Goal: Task Accomplishment & Management: Manage account settings

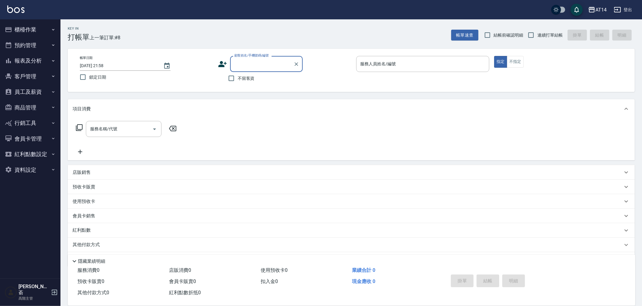
click at [30, 29] on button "櫃檯作業" at bounding box center [30, 30] width 56 height 16
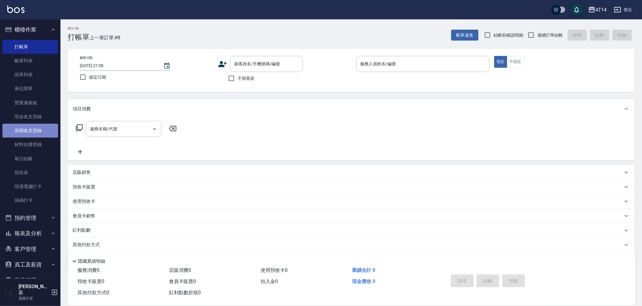
click at [33, 130] on link "高階收支登錄" at bounding box center [30, 131] width 56 height 14
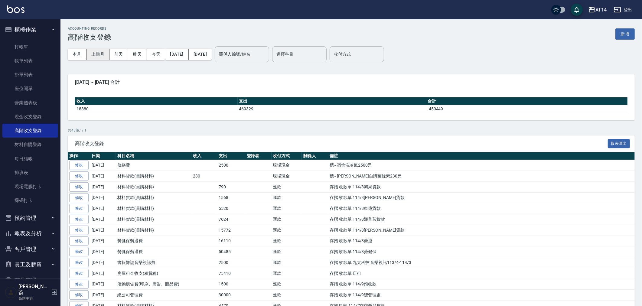
click at [101, 52] on button "上個月" at bounding box center [97, 54] width 23 height 11
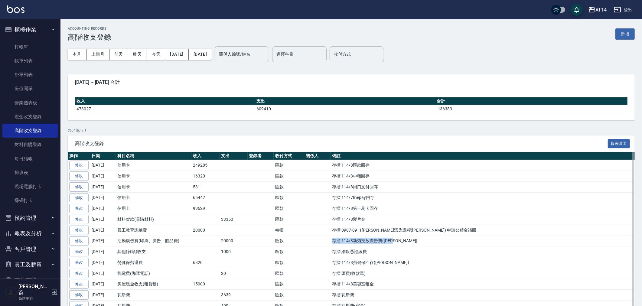
drag, startPoint x: 331, startPoint y: 241, endPoint x: 403, endPoint y: 244, distance: 72.3
click at [403, 244] on td "存摺 114/8新秀投放廣告費(李佳穎)" at bounding box center [482, 241] width 304 height 11
copy td "存摺 114/8新秀投放廣告費(李佳穎)"
click at [624, 32] on button "新增" at bounding box center [624, 33] width 19 height 11
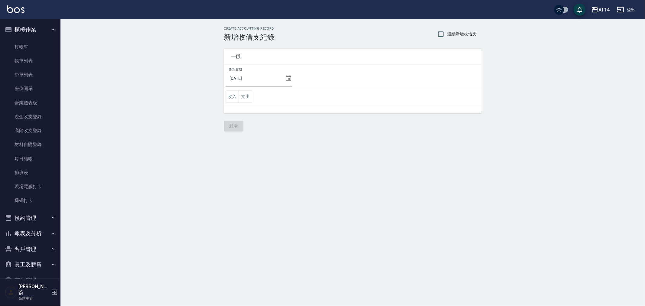
click at [285, 80] on icon at bounding box center [288, 78] width 7 height 7
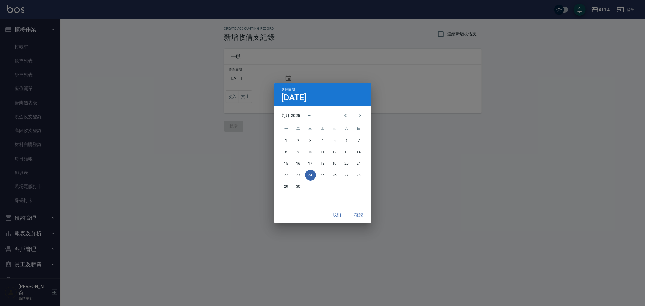
click at [428, 179] on div "選擇日期 9月24日 九月 2025 一 二 三 四 五 六 日 1 2 3 4 5 6 7 8 9 10 11 12 13 14 15 16 17 18 1…" at bounding box center [322, 153] width 645 height 306
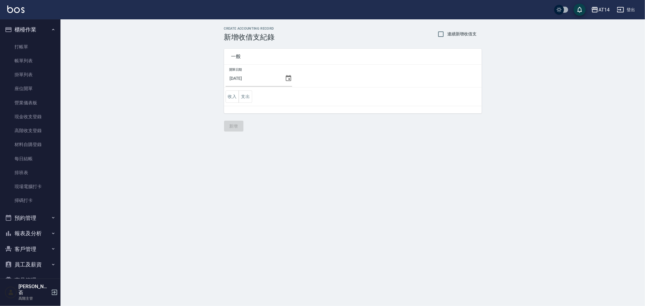
click at [285, 79] on icon at bounding box center [288, 78] width 7 height 7
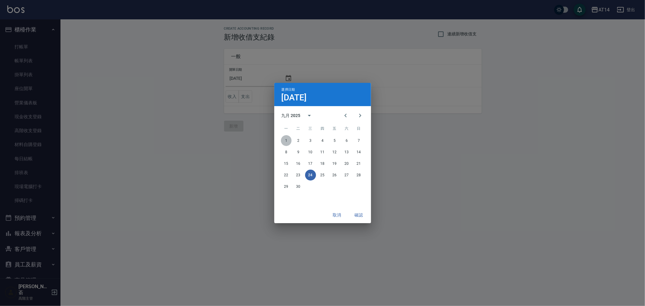
click at [285, 139] on button "1" at bounding box center [286, 140] width 11 height 11
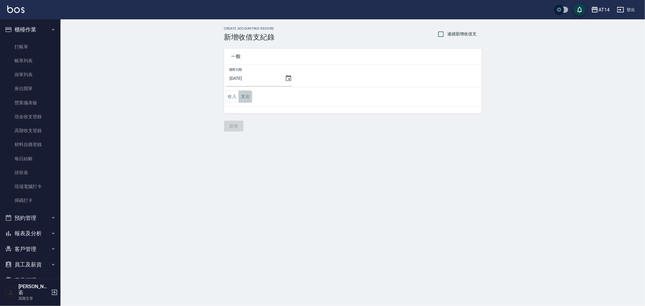
click at [245, 92] on button "支出" at bounding box center [246, 96] width 14 height 12
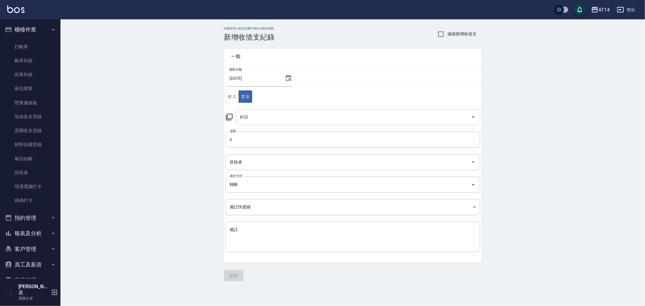
click at [264, 120] on input "科目" at bounding box center [354, 117] width 230 height 11
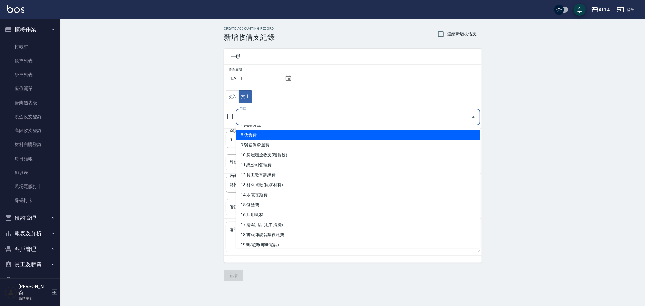
scroll to position [101, 0]
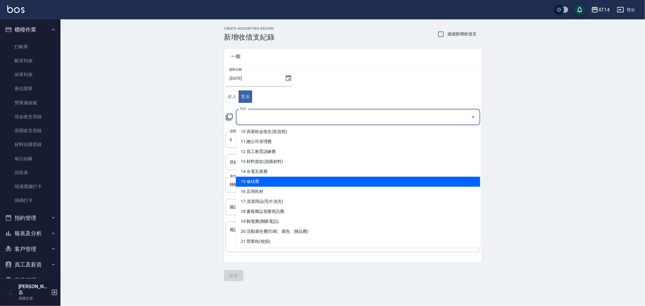
click at [287, 184] on li "15 修繕費" at bounding box center [358, 182] width 244 height 10
type input "15 修繕費"
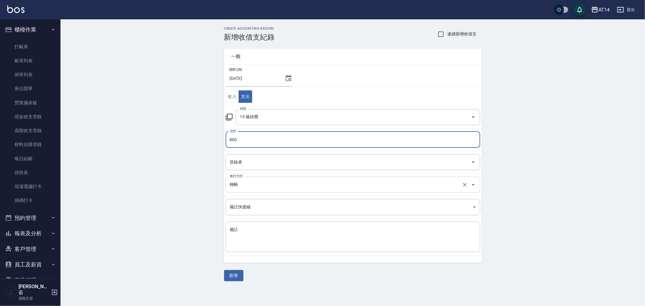
type input "800"
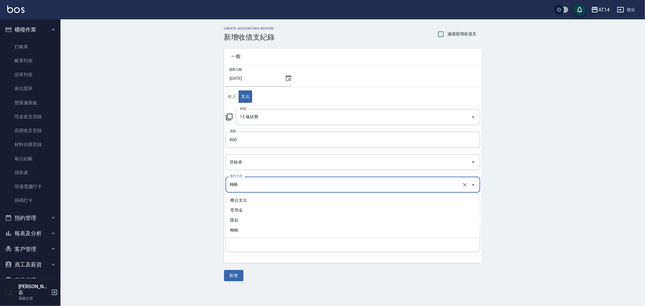
click at [249, 186] on input "轉帳" at bounding box center [344, 184] width 232 height 11
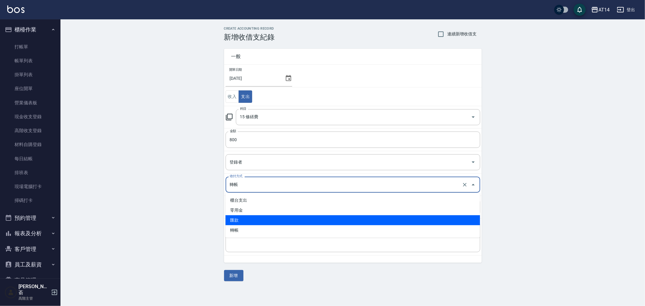
click at [250, 220] on li "匯款" at bounding box center [353, 220] width 255 height 10
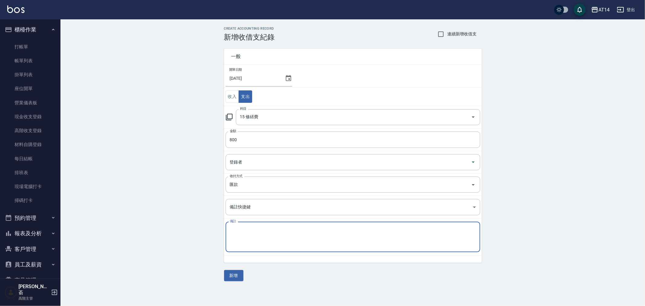
click at [245, 237] on textarea "備註" at bounding box center [353, 237] width 246 height 21
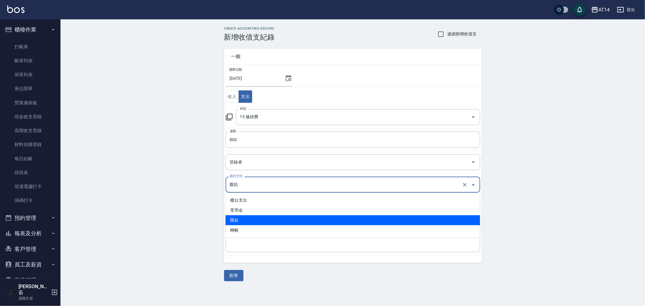
click at [249, 182] on input "匯款" at bounding box center [344, 184] width 232 height 11
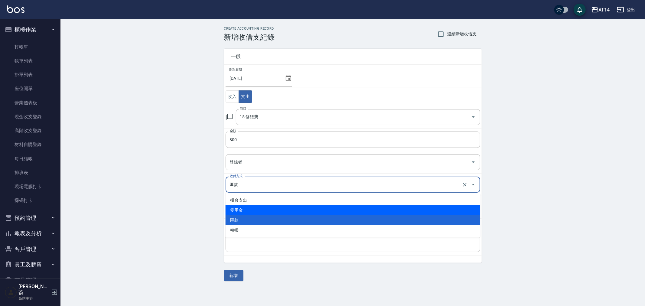
click at [252, 207] on li "零用金" at bounding box center [353, 210] width 255 height 10
type input "零用金"
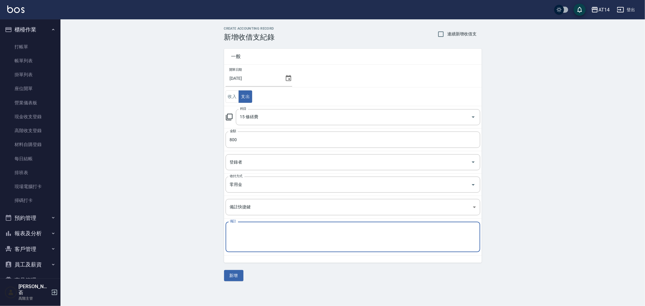
click at [258, 234] on textarea "備註" at bounding box center [353, 237] width 246 height 21
type textarea "零用金 維修ET"
click at [302, 285] on div "CREATE ACCOUNTING RECORD 新增收借支紀錄 連續新增收借支 一般 開單日期 2025/09/01 收入 支出 科目 15 修繕費 科目 …" at bounding box center [352, 153] width 584 height 269
drag, startPoint x: 241, startPoint y: 229, endPoint x: 222, endPoint y: 230, distance: 19.4
click at [222, 230] on div "一般 開單日期 2025/09/01 收入 支出 科目 15 修繕費 科目 金額 800 金額 登錄者 登錄者 收付方式 零用金 收付方式 備註快捷鍵 ​ 備…" at bounding box center [349, 151] width 265 height 221
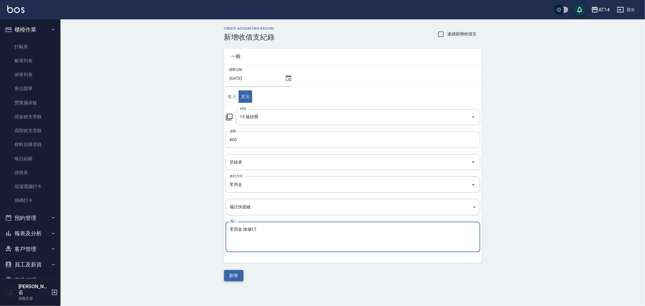
click at [235, 278] on button "新增" at bounding box center [233, 275] width 19 height 11
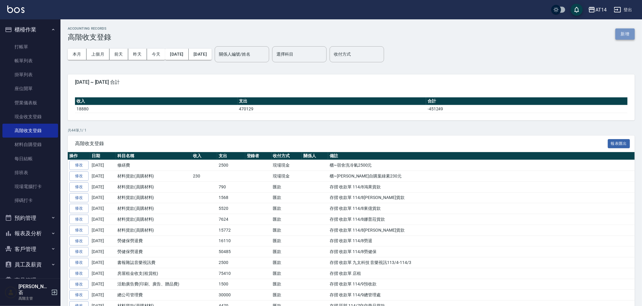
click at [623, 34] on button "新增" at bounding box center [624, 33] width 19 height 11
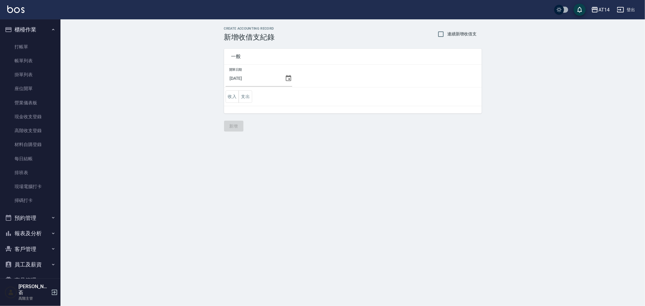
click at [285, 78] on icon at bounding box center [288, 78] width 7 height 7
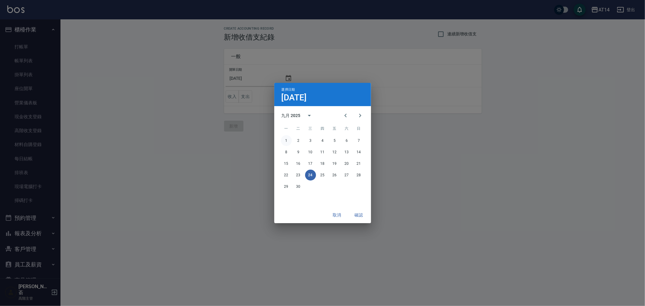
click at [285, 142] on button "1" at bounding box center [286, 140] width 11 height 11
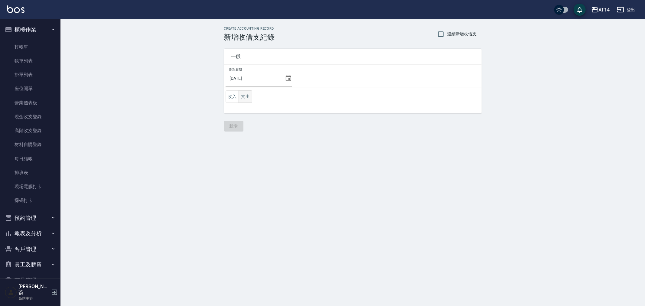
click at [245, 94] on button "支出" at bounding box center [246, 96] width 14 height 12
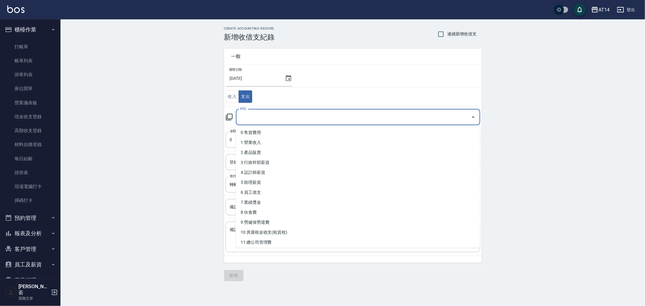
click at [273, 117] on input "科目" at bounding box center [354, 117] width 230 height 11
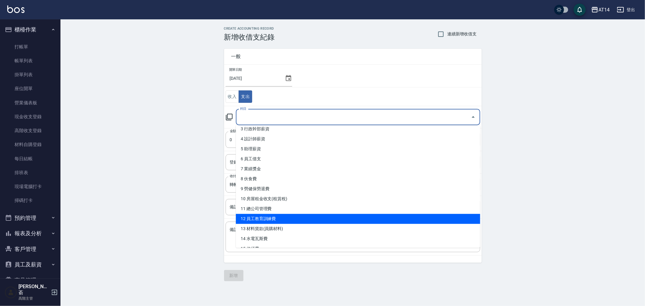
scroll to position [67, 0]
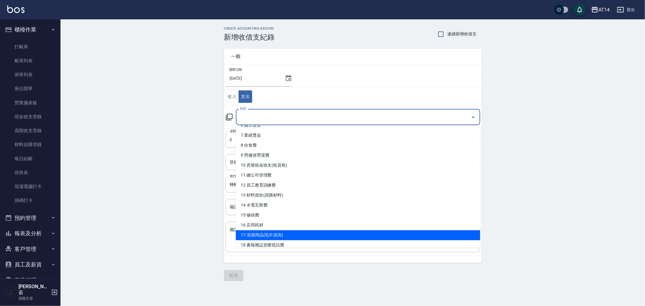
click at [298, 233] on li "17 清潔用品(毛巾清洗)" at bounding box center [358, 235] width 244 height 10
type input "17 清潔用品(毛巾清洗)"
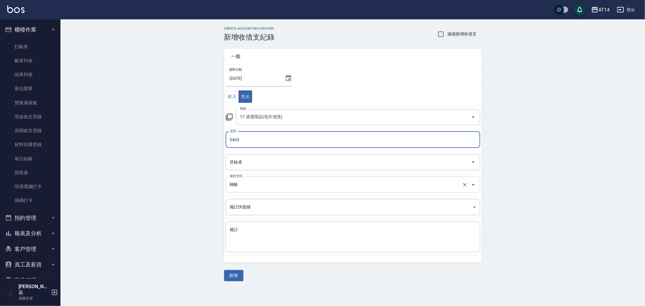
click at [271, 190] on div "轉帳 收付方式" at bounding box center [353, 185] width 255 height 16
type input "3465"
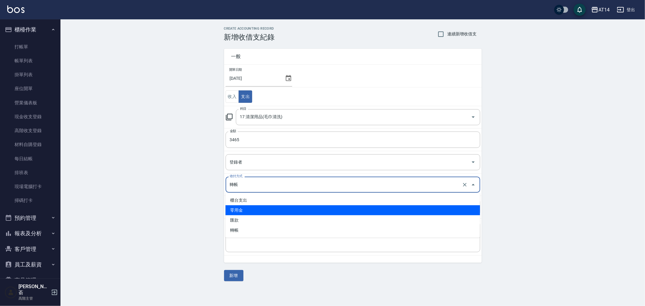
click at [265, 212] on li "零用金" at bounding box center [353, 210] width 255 height 10
type input "零用金"
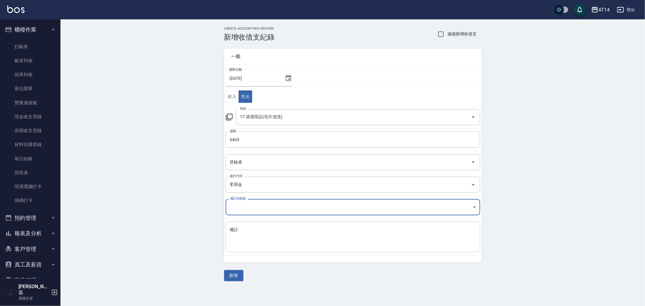
click at [253, 234] on textarea "備註" at bounding box center [353, 237] width 246 height 21
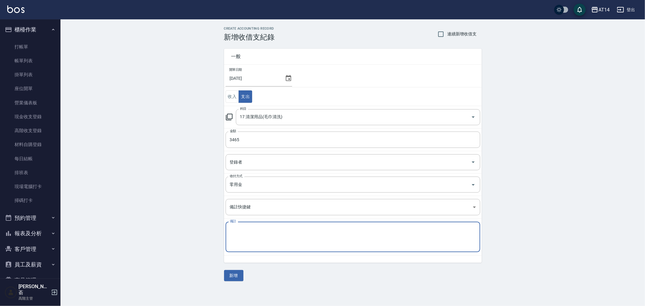
paste textarea "零用金"
click at [261, 229] on textarea "零用金 北大瑟瑟清潔費" at bounding box center [353, 237] width 246 height 21
type textarea "零用金 北大垃圾清潔費"
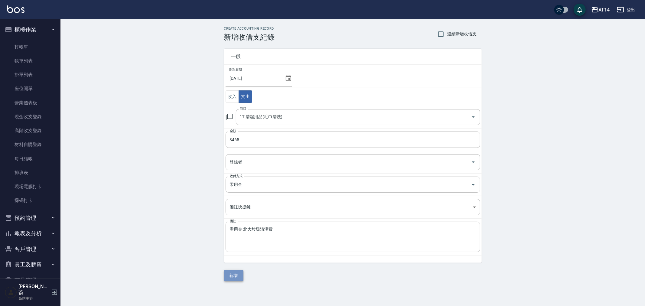
click at [238, 276] on button "新增" at bounding box center [233, 275] width 19 height 11
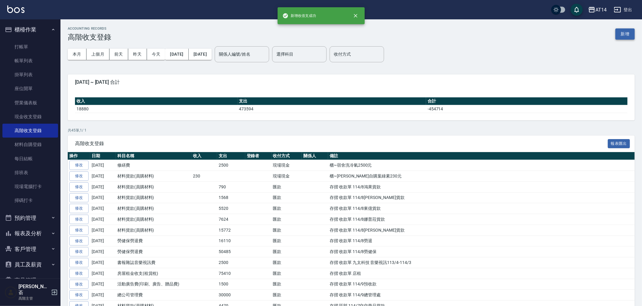
click at [631, 31] on button "新增" at bounding box center [624, 33] width 19 height 11
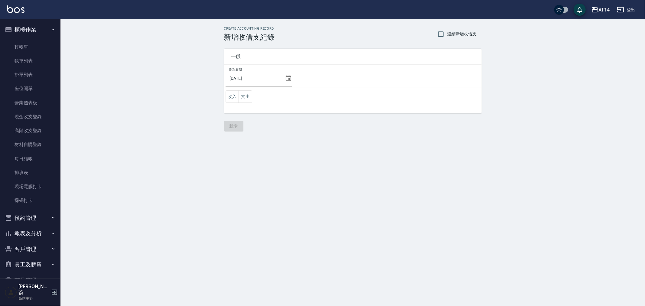
click at [286, 76] on icon at bounding box center [288, 78] width 5 height 6
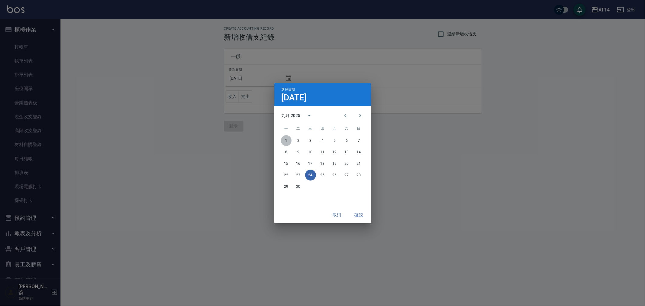
click at [286, 141] on button "1" at bounding box center [286, 140] width 11 height 11
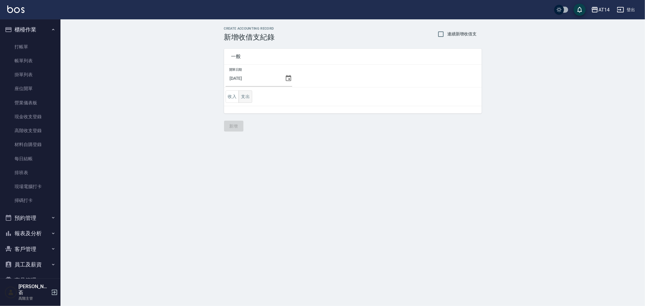
click at [246, 93] on button "支出" at bounding box center [246, 96] width 14 height 12
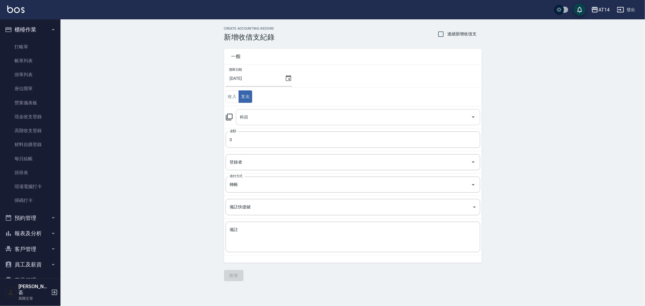
click at [266, 119] on input "科目" at bounding box center [354, 117] width 230 height 11
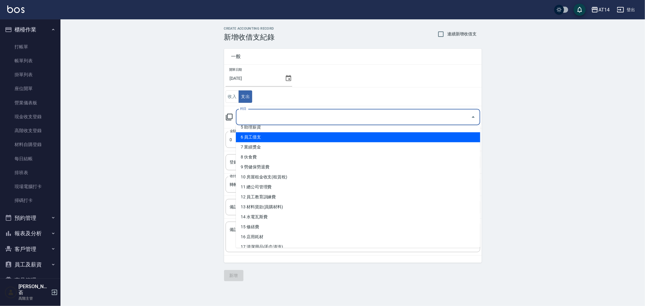
scroll to position [67, 0]
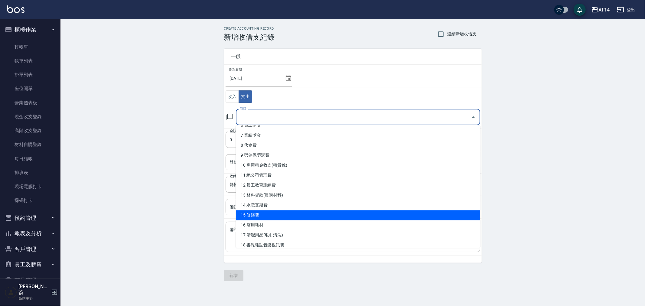
click at [295, 219] on li "15 修繕費" at bounding box center [358, 215] width 244 height 10
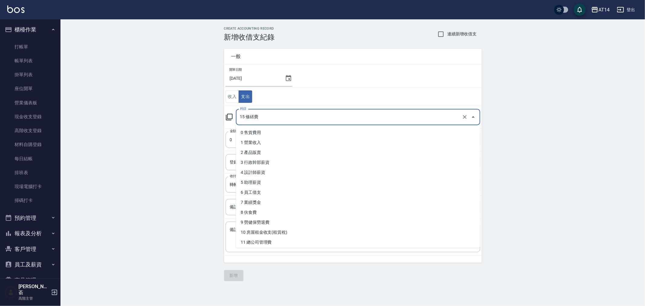
click at [274, 120] on input "15 修繕費" at bounding box center [350, 117] width 222 height 11
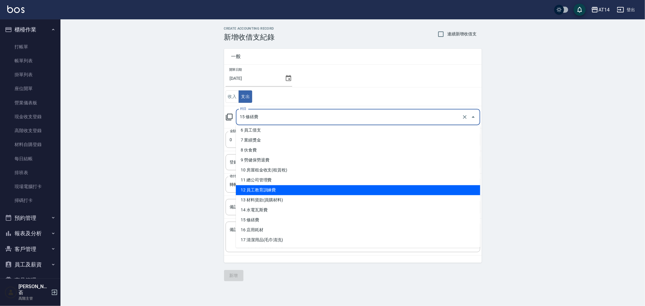
scroll to position [101, 0]
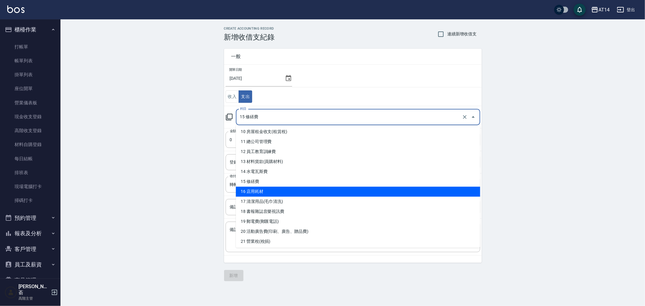
click at [295, 191] on li "16 店用耗材" at bounding box center [358, 192] width 244 height 10
type input "16 店用耗材"
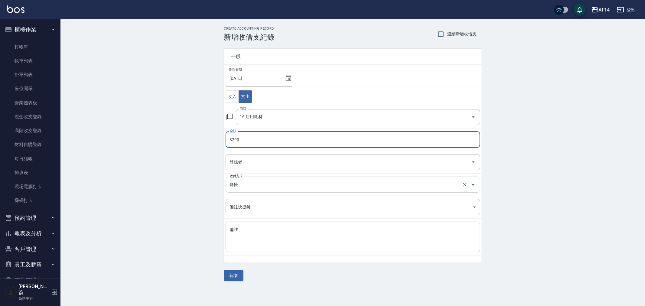
type input "3290"
click at [263, 184] on input "轉帳" at bounding box center [344, 184] width 232 height 11
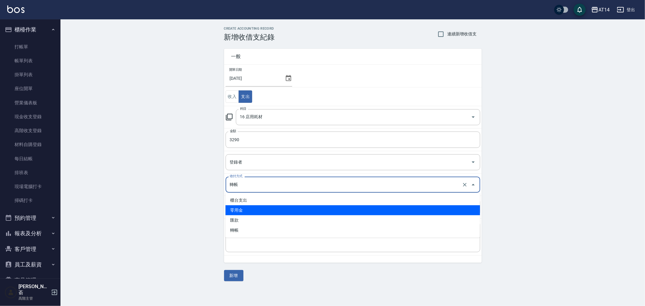
click at [270, 209] on li "零用金" at bounding box center [353, 210] width 255 height 10
type input "零用金"
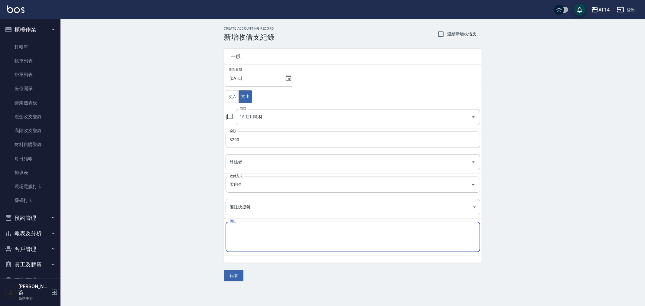
click at [258, 235] on textarea "備註" at bounding box center [353, 237] width 246 height 21
paste textarea "零用金"
type textarea "零用[PERSON_NAME]行"
click at [237, 271] on button "新增" at bounding box center [233, 275] width 19 height 11
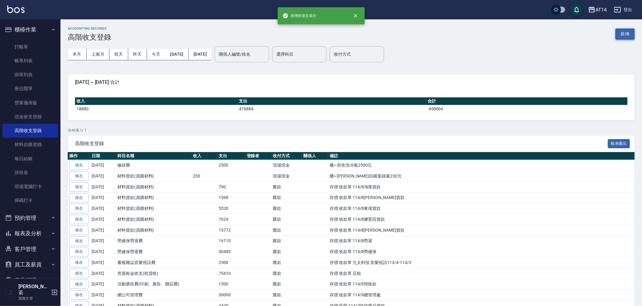
click at [624, 34] on button "新增" at bounding box center [624, 33] width 19 height 11
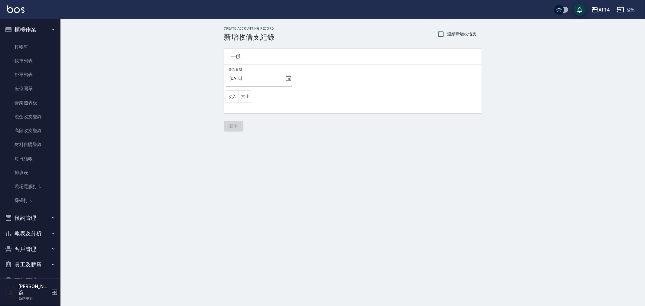
click at [287, 76] on icon at bounding box center [288, 78] width 5 height 6
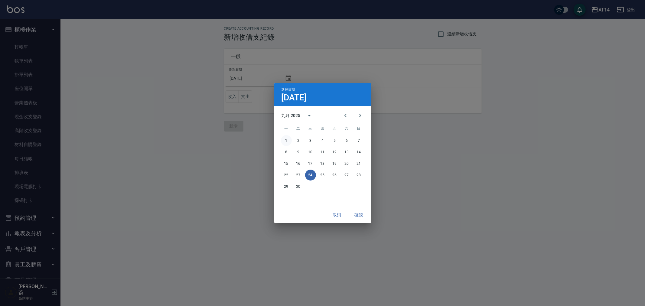
click at [288, 141] on button "1" at bounding box center [286, 140] width 11 height 11
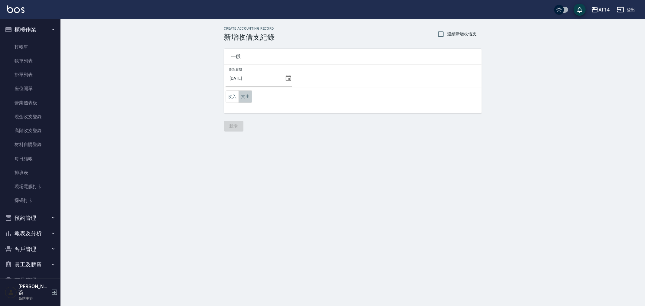
click at [248, 96] on button "支出" at bounding box center [246, 96] width 14 height 12
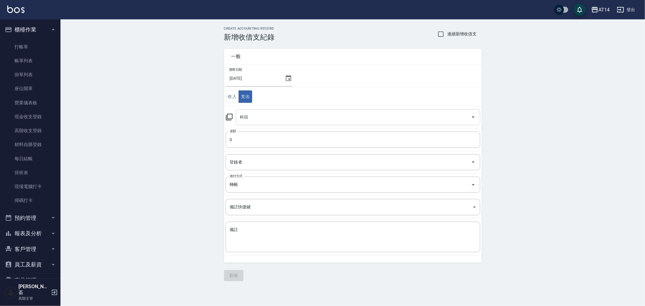
click at [259, 115] on input "科目" at bounding box center [354, 117] width 230 height 11
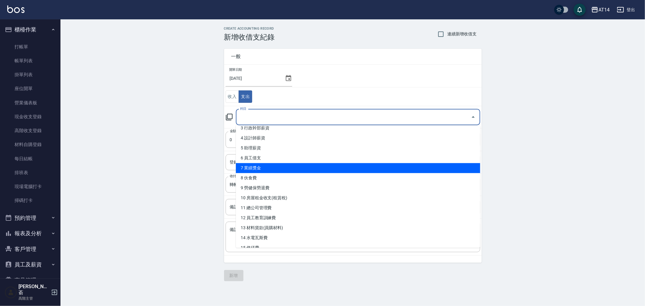
scroll to position [67, 0]
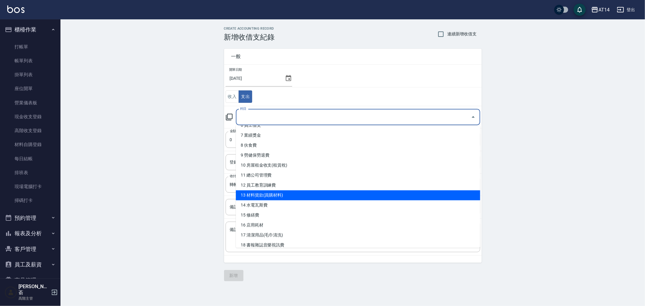
click at [306, 193] on li "13 材料貨款(員購材料)" at bounding box center [358, 195] width 244 height 10
type input "13 材料貨款(員購材料)"
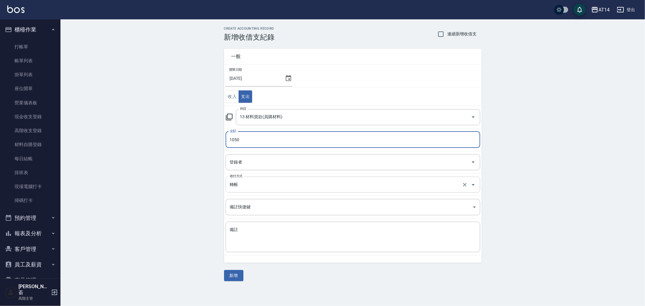
type input "1050"
click at [265, 185] on input "轉帳" at bounding box center [344, 184] width 232 height 11
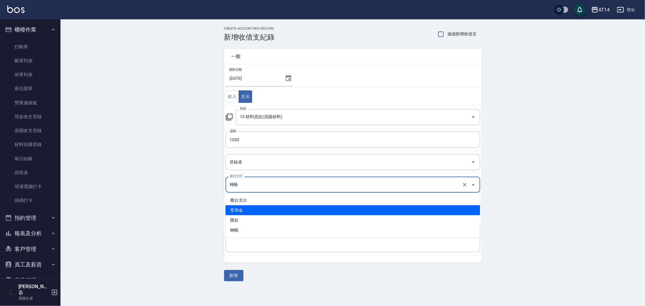
click at [261, 210] on li "零用金" at bounding box center [353, 210] width 255 height 10
type input "零用金"
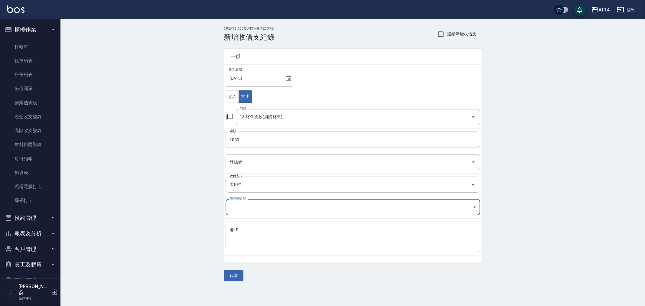
click at [258, 236] on textarea "備註" at bounding box center [353, 237] width 246 height 21
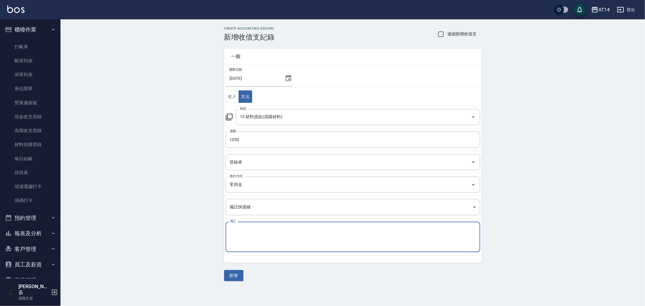
paste textarea "零用金"
type textarea "零用金 垃圾袋"
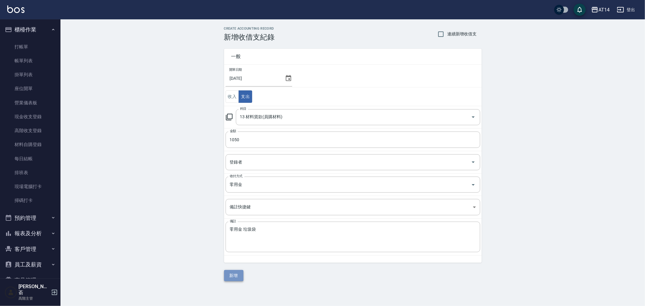
click at [227, 272] on button "新增" at bounding box center [233, 275] width 19 height 11
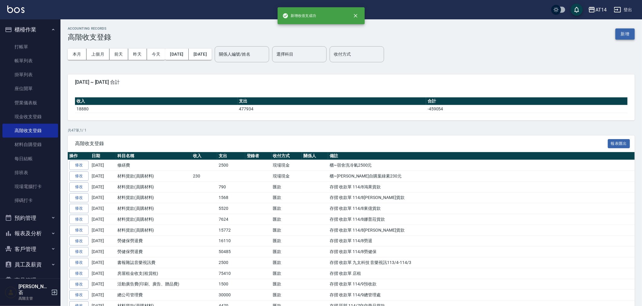
click at [624, 32] on button "新增" at bounding box center [624, 33] width 19 height 11
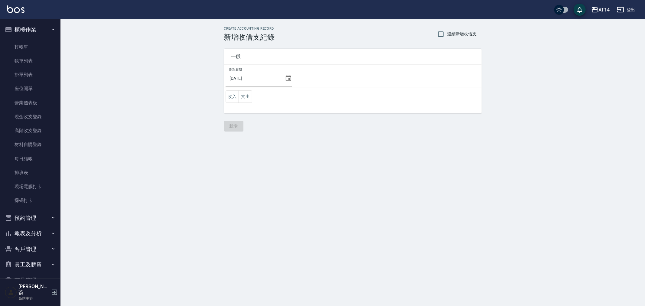
click at [287, 78] on icon at bounding box center [288, 78] width 7 height 7
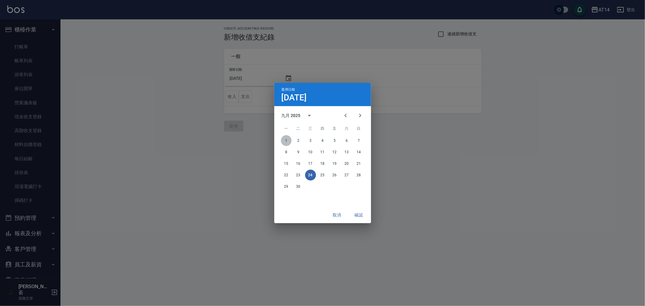
click at [286, 140] on button "1" at bounding box center [286, 140] width 11 height 11
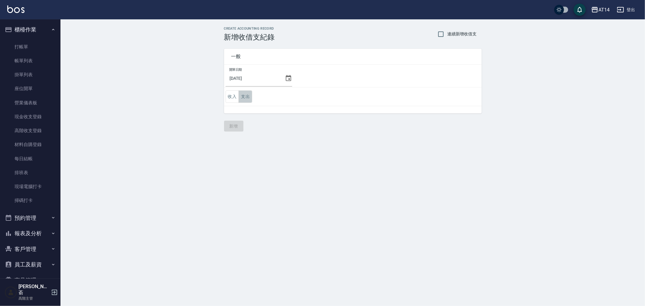
click at [245, 95] on button "支出" at bounding box center [246, 96] width 14 height 12
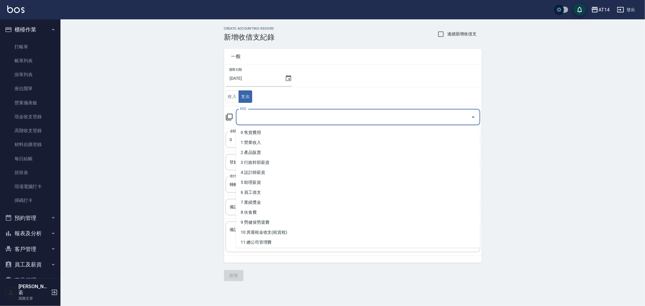
click at [270, 117] on input "科目" at bounding box center [354, 117] width 230 height 11
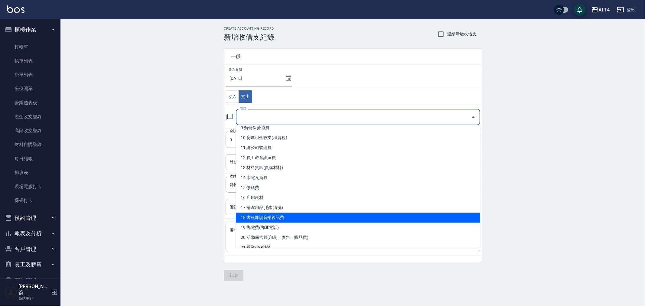
scroll to position [101, 0]
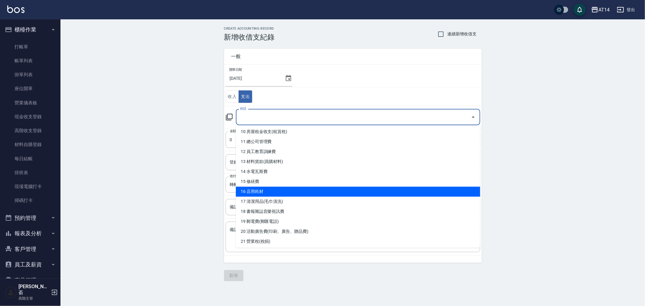
click at [296, 195] on li "16 店用耗材" at bounding box center [358, 192] width 244 height 10
type input "16 店用耗材"
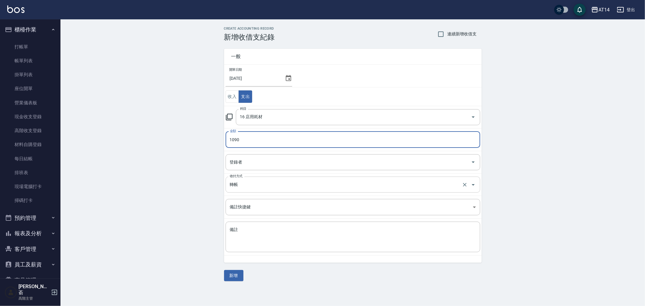
type input "1090"
click at [249, 187] on input "轉帳" at bounding box center [344, 184] width 232 height 11
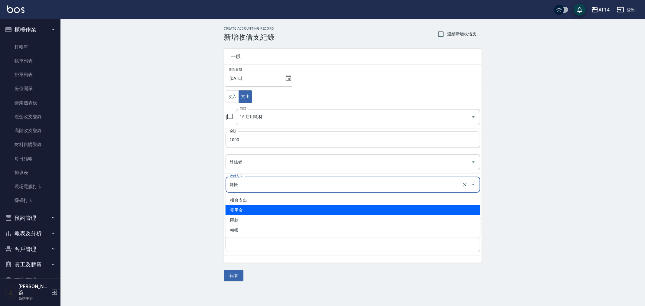
click at [255, 212] on li "零用金" at bounding box center [353, 210] width 255 height 10
type input "零用金"
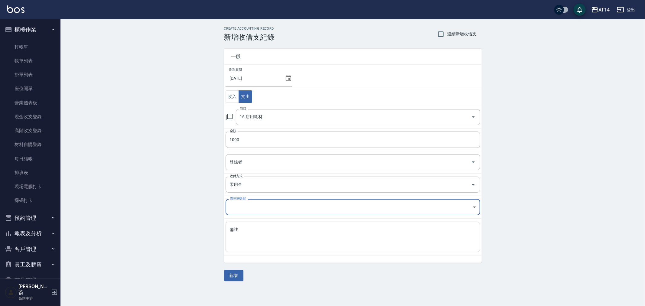
click at [252, 228] on textarea "備註" at bounding box center [353, 237] width 246 height 21
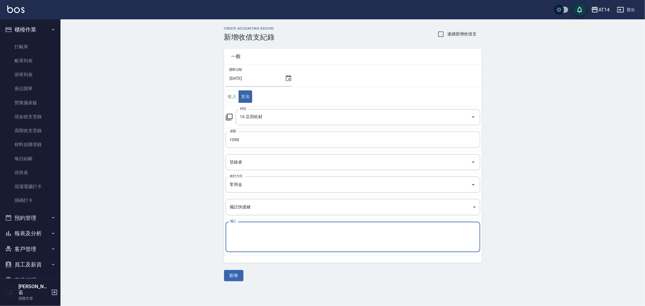
paste textarea "零用金"
type textarea "零用[PERSON_NAME]行"
click at [233, 279] on button "新增" at bounding box center [233, 275] width 19 height 11
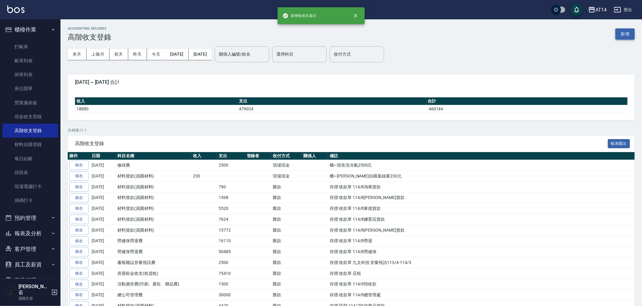
click at [630, 34] on button "新增" at bounding box center [624, 33] width 19 height 11
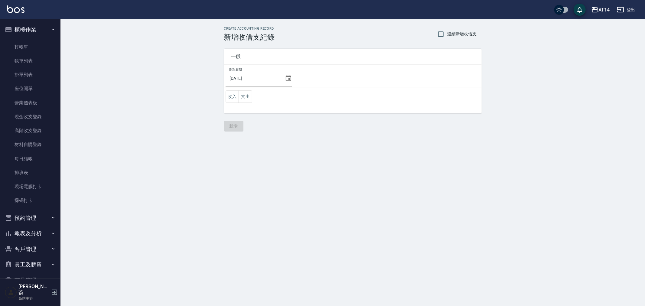
click at [286, 78] on icon at bounding box center [288, 78] width 7 height 7
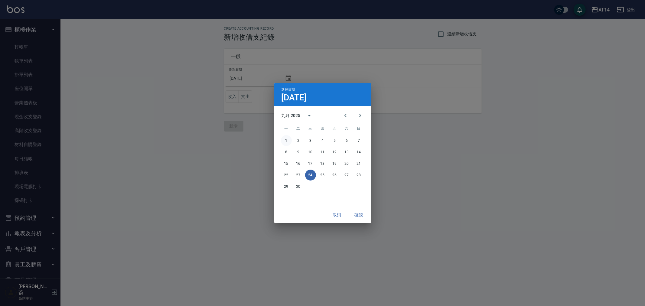
click at [289, 139] on button "1" at bounding box center [286, 140] width 11 height 11
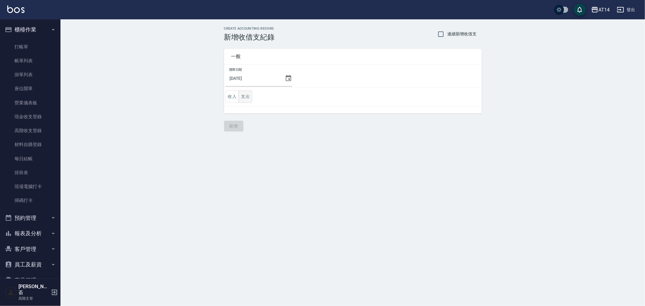
click at [245, 92] on button "支出" at bounding box center [246, 96] width 14 height 12
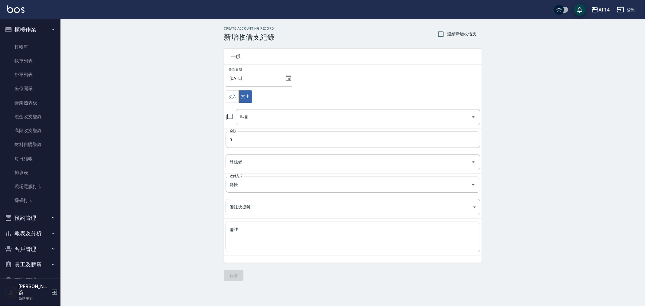
type button "EXPENDITURE"
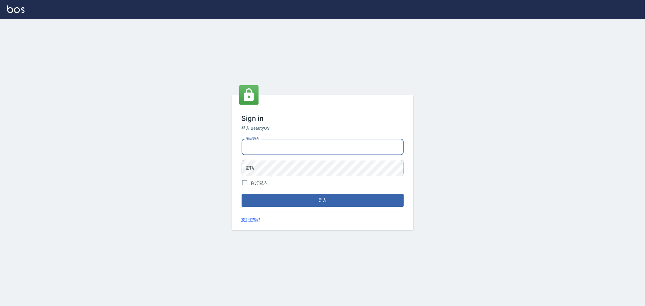
click at [318, 147] on input "電話號碼" at bounding box center [323, 147] width 162 height 16
type input "0955467459"
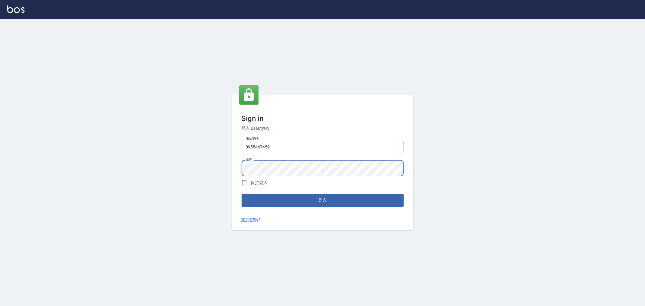
click at [242, 194] on button "登入" at bounding box center [323, 200] width 162 height 13
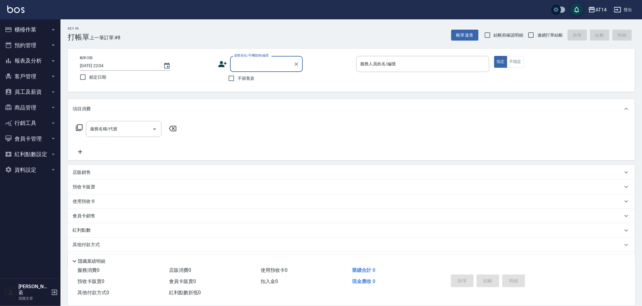
click at [25, 28] on button "櫃檯作業" at bounding box center [30, 30] width 56 height 16
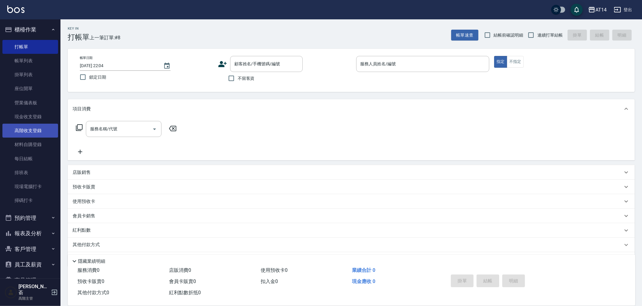
click at [36, 130] on link "高階收支登錄" at bounding box center [30, 131] width 56 height 14
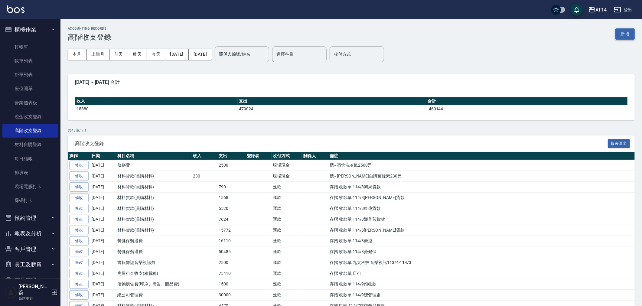
click at [627, 32] on button "新增" at bounding box center [624, 33] width 19 height 11
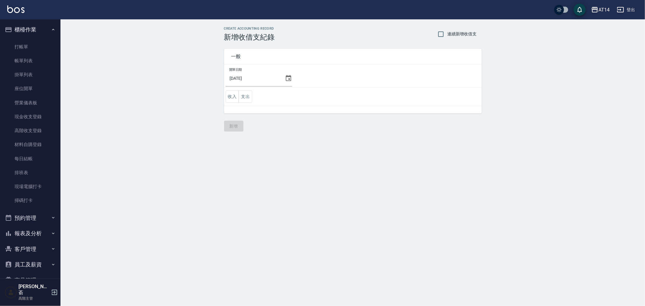
click at [285, 76] on icon at bounding box center [288, 78] width 7 height 7
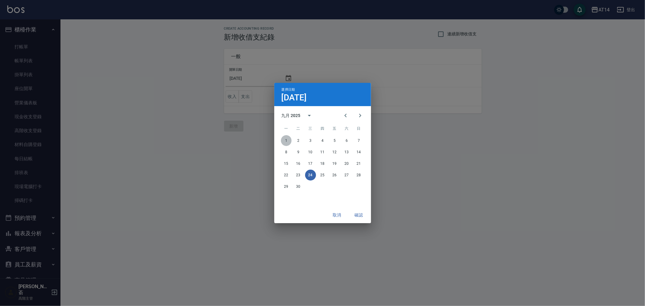
click at [286, 139] on button "1" at bounding box center [286, 140] width 11 height 11
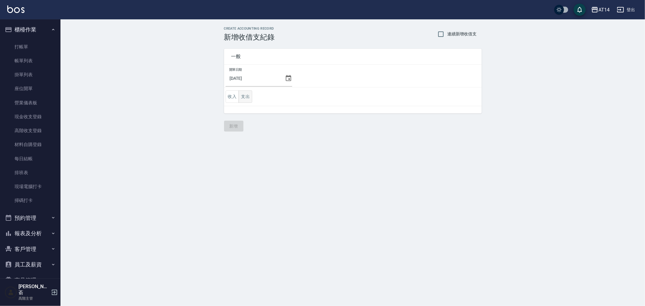
click at [241, 94] on button "支出" at bounding box center [246, 96] width 14 height 12
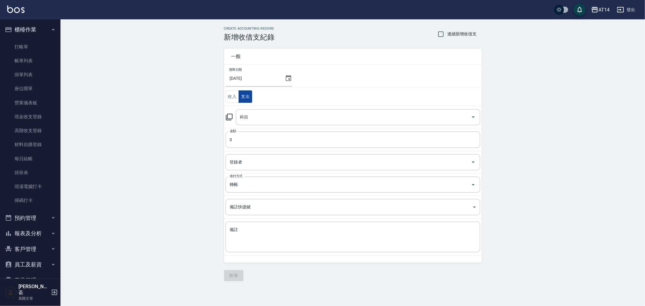
type button "EXPENDITURE"
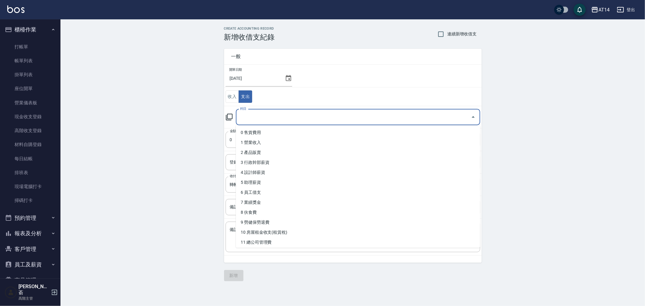
click at [258, 120] on input "科目" at bounding box center [354, 117] width 230 height 11
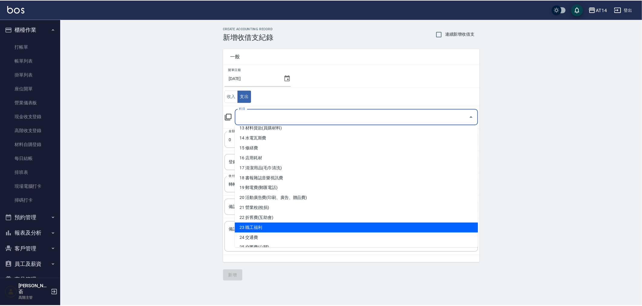
scroll to position [201, 0]
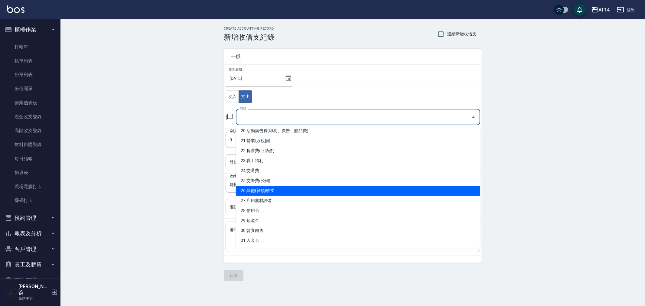
click at [318, 189] on li "26 其他(雜項)收支" at bounding box center [358, 191] width 244 height 10
type input "26 其他(雜項)收支"
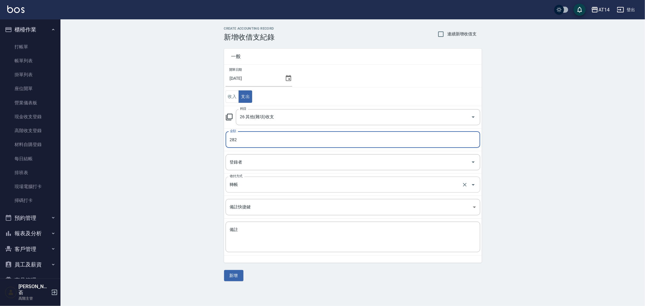
type input "282"
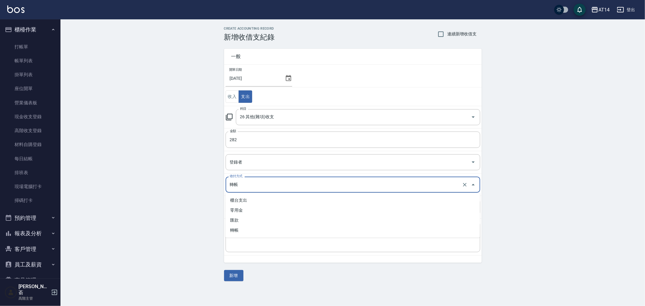
click at [291, 187] on input "轉帳" at bounding box center [344, 184] width 232 height 11
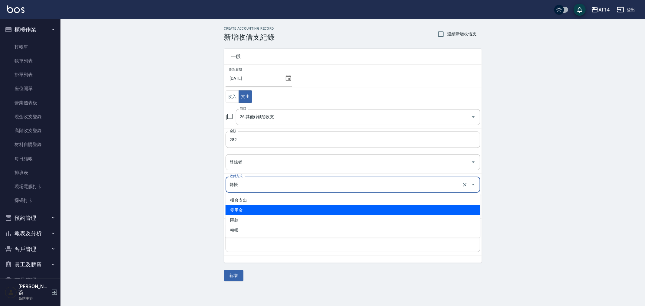
click at [288, 211] on li "零用金" at bounding box center [353, 210] width 255 height 10
type input "零用金"
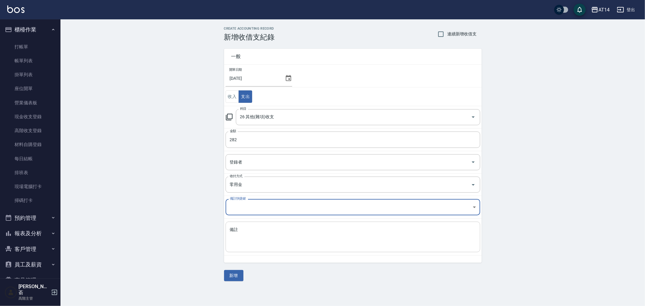
click at [284, 233] on textarea "備註" at bounding box center [353, 237] width 246 height 21
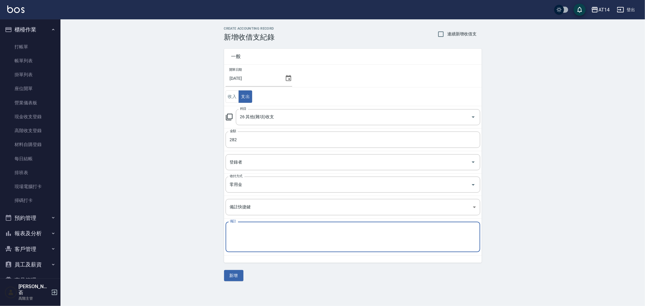
paste textarea "零用金"
type textarea "零用金 拜拜"
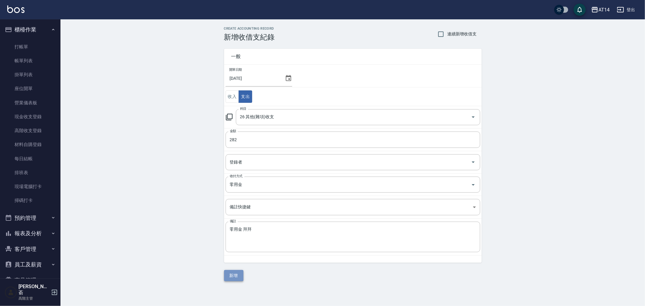
click at [238, 277] on button "新增" at bounding box center [233, 275] width 19 height 11
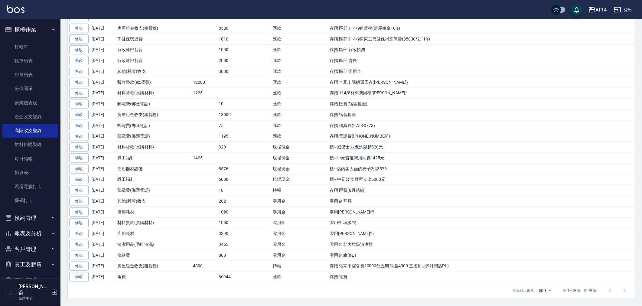
scroll to position [411, 0]
click at [576, 140] on td "存摺 電話費([PHONE_NUMBER])" at bounding box center [481, 136] width 307 height 11
click at [432, 200] on td "零用金 拜拜" at bounding box center [481, 201] width 307 height 11
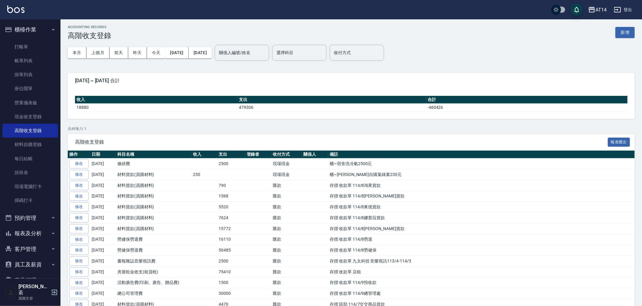
scroll to position [0, 0]
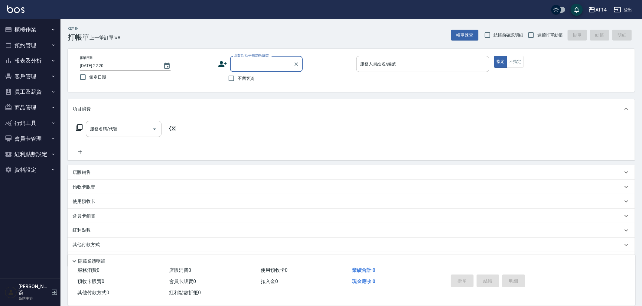
drag, startPoint x: 23, startPoint y: 52, endPoint x: 10, endPoint y: 71, distance: 22.7
click at [23, 53] on ul "櫃檯作業 打帳單 帳單列表 掛單列表 座位開單 營業儀表板 現金收支登錄 高階收支登錄 材料自購登錄 每日結帳 排班表 現場電腦打卡 掃碼打卡 預約管理 預約…" at bounding box center [30, 99] width 56 height 161
click at [21, 61] on button "報表及分析" at bounding box center [30, 61] width 56 height 16
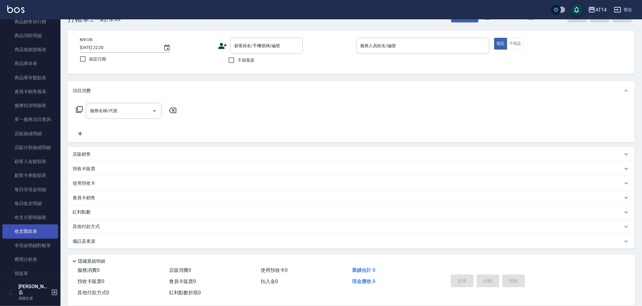
scroll to position [369, 0]
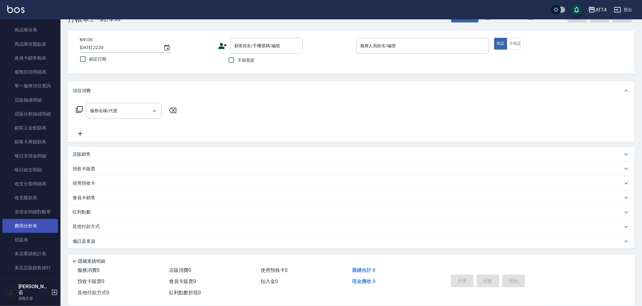
click at [36, 223] on link "費用分析表" at bounding box center [30, 226] width 56 height 14
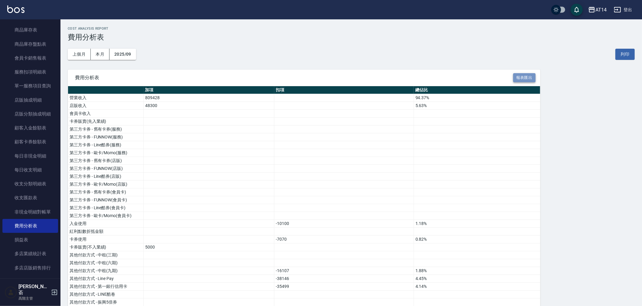
click at [524, 76] on button "報表匯出" at bounding box center [524, 77] width 22 height 9
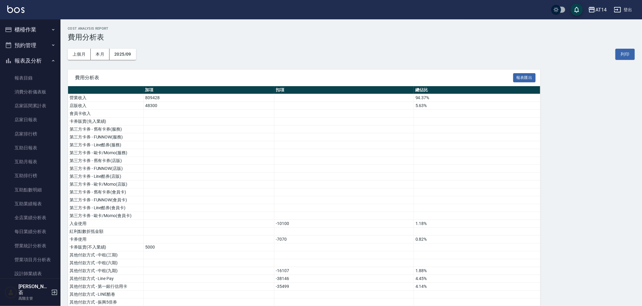
click at [28, 51] on button "預約管理" at bounding box center [30, 45] width 56 height 16
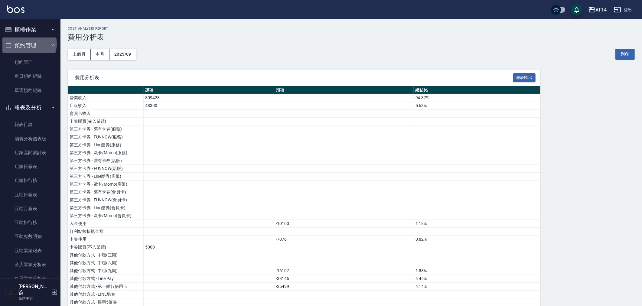
click at [28, 44] on button "預約管理" at bounding box center [30, 45] width 56 height 16
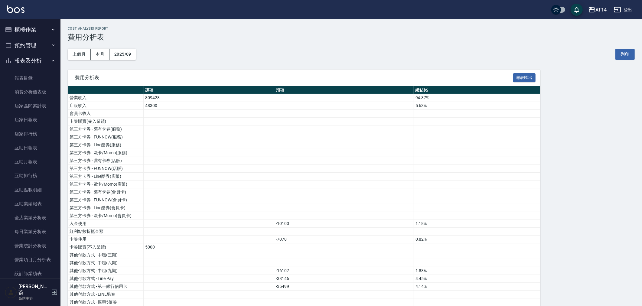
click at [23, 61] on button "報表及分析" at bounding box center [30, 61] width 56 height 16
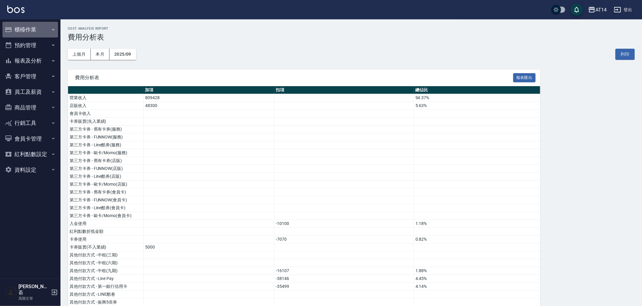
click at [27, 28] on button "櫃檯作業" at bounding box center [30, 30] width 56 height 16
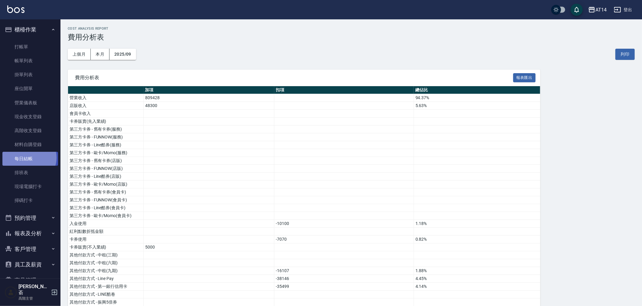
click at [28, 158] on link "每日結帳" at bounding box center [30, 159] width 56 height 14
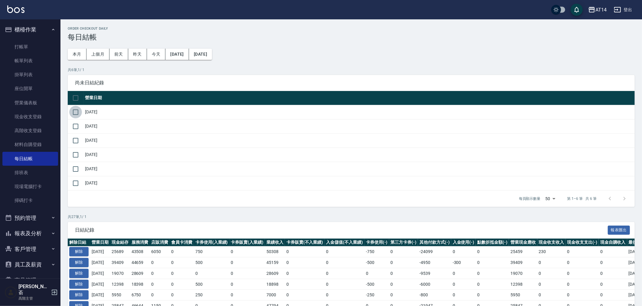
click at [76, 111] on input "checkbox" at bounding box center [75, 112] width 13 height 13
checkbox input "true"
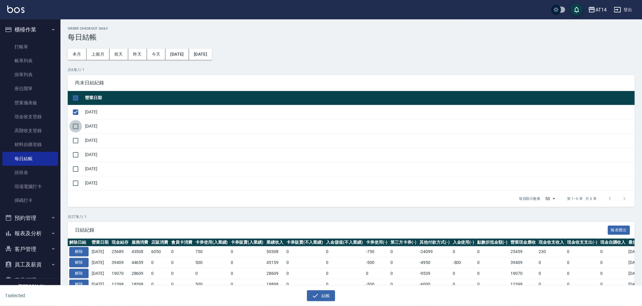
click at [74, 124] on input "checkbox" at bounding box center [75, 126] width 13 height 13
checkbox input "true"
click at [77, 138] on input "checkbox" at bounding box center [75, 140] width 13 height 13
checkbox input "true"
drag, startPoint x: 76, startPoint y: 154, endPoint x: 77, endPoint y: 161, distance: 7.0
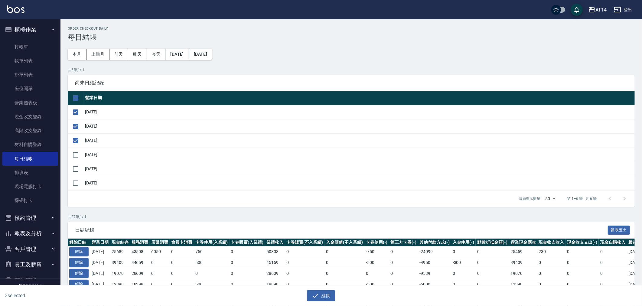
click at [76, 154] on input "checkbox" at bounding box center [75, 154] width 13 height 13
checkbox input "true"
click at [76, 170] on input "checkbox" at bounding box center [75, 169] width 13 height 13
checkbox input "true"
click at [76, 184] on input "checkbox" at bounding box center [75, 183] width 13 height 13
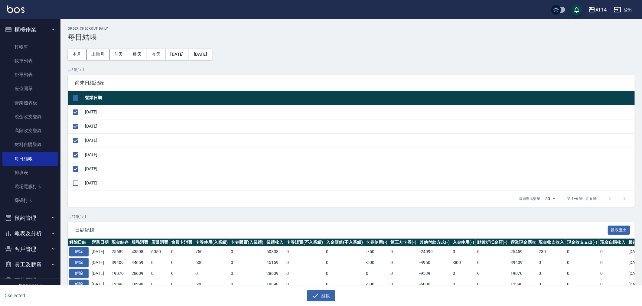
checkbox input "true"
click at [320, 294] on button "結帳" at bounding box center [321, 295] width 28 height 11
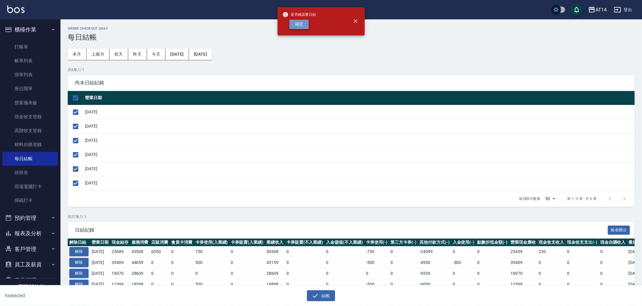
click at [296, 24] on button "確定" at bounding box center [298, 24] width 19 height 9
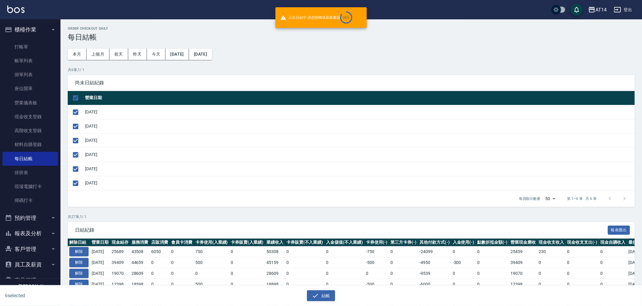
checkbox input "false"
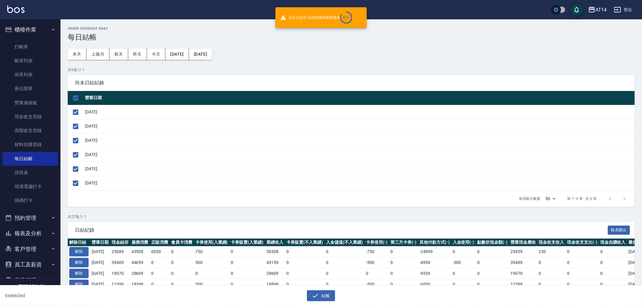
checkbox input "false"
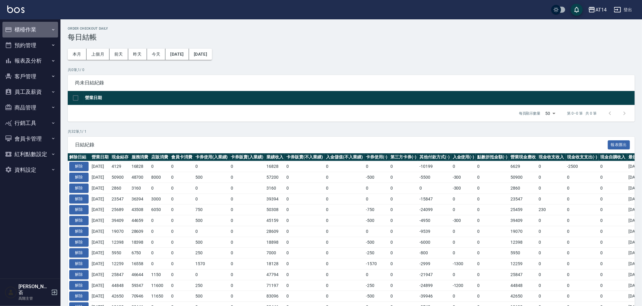
click at [28, 27] on button "櫃檯作業" at bounding box center [30, 30] width 56 height 16
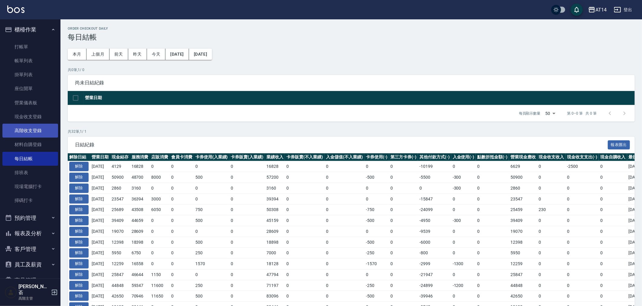
click at [37, 129] on link "高階收支登錄" at bounding box center [30, 131] width 56 height 14
